Goal: Find specific page/section: Find specific page/section

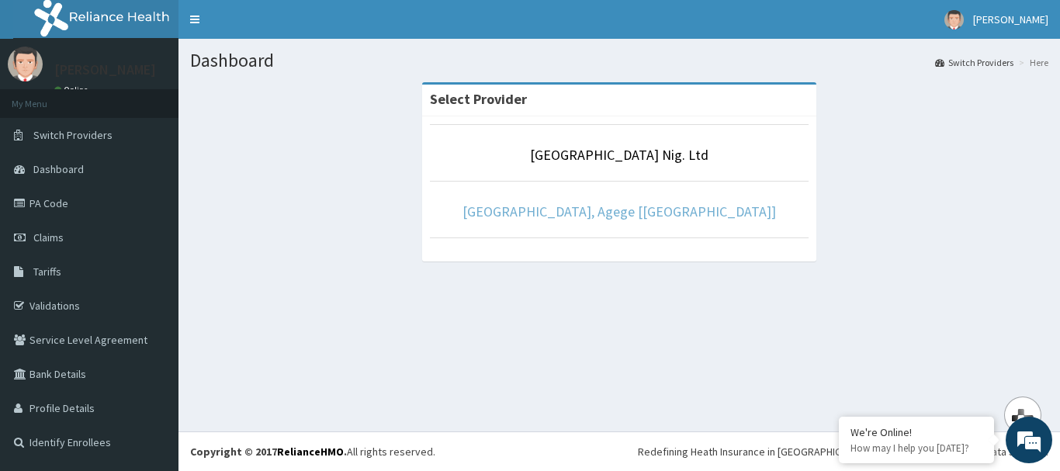
click at [526, 214] on link "[GEOGRAPHIC_DATA], Agege [[GEOGRAPHIC_DATA]]" at bounding box center [618, 211] width 313 height 18
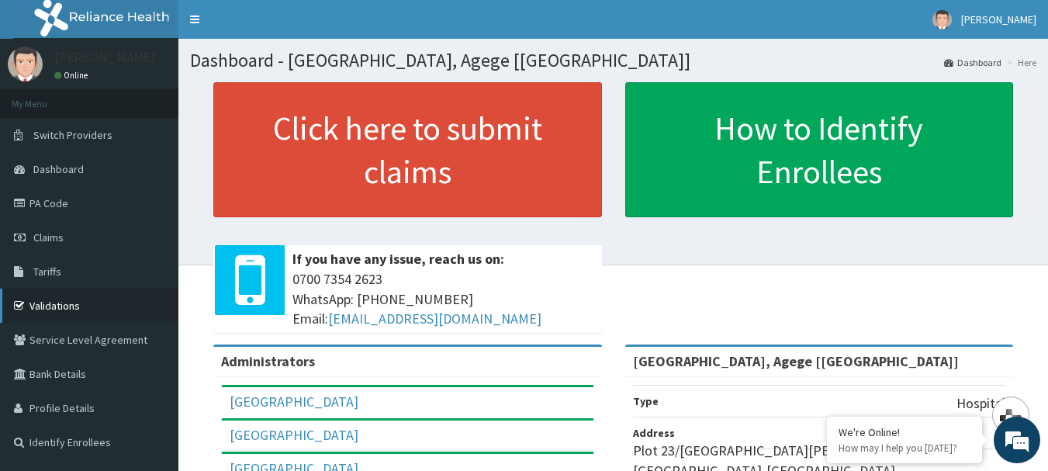
click at [52, 306] on link "Validations" at bounding box center [89, 306] width 178 height 34
